Goal: Use online tool/utility: Utilize a website feature to perform a specific function

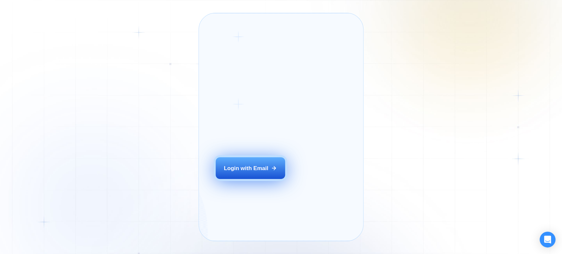
click at [240, 172] on div "Login with Email" at bounding box center [246, 169] width 44 height 8
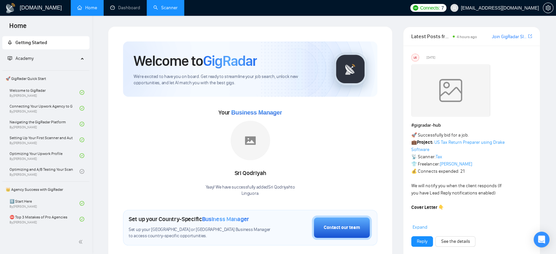
click at [161, 10] on link "Scanner" at bounding box center [165, 8] width 24 height 6
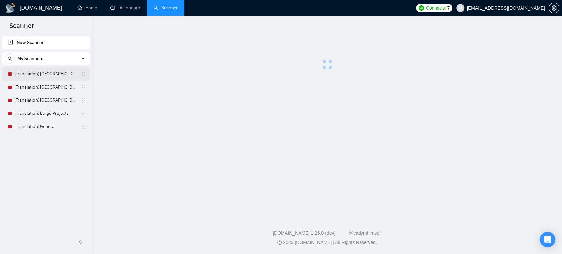
click at [59, 74] on link "(Translation) [GEOGRAPHIC_DATA]" at bounding box center [45, 73] width 63 height 13
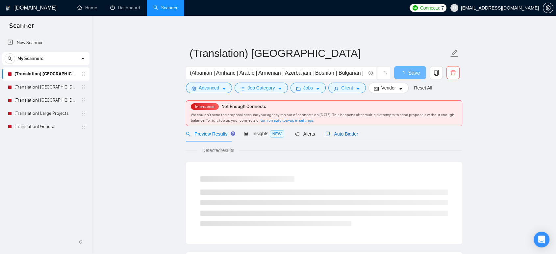
click at [335, 133] on span "Auto Bidder" at bounding box center [341, 133] width 33 height 5
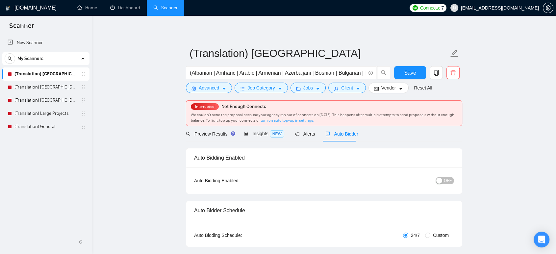
click at [287, 118] on link "turn on auto top-up in settings." at bounding box center [288, 120] width 54 height 5
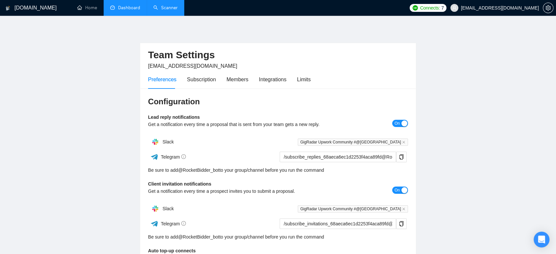
click at [131, 8] on link "Dashboard" at bounding box center [125, 8] width 30 height 6
